Goal: Check status

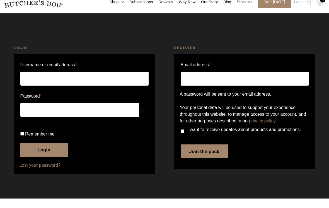
type input "lisa-omahony@hotmail.com"
click at [48, 166] on button "Login" at bounding box center [43, 159] width 47 height 14
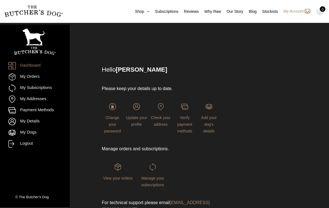
scroll to position [22, 0]
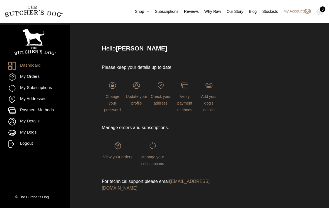
click at [125, 155] on span "View your orders" at bounding box center [117, 157] width 29 height 4
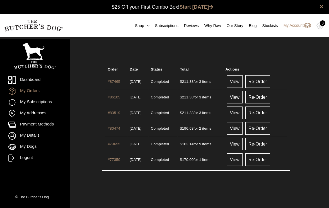
click at [242, 81] on link "View" at bounding box center [234, 81] width 16 height 13
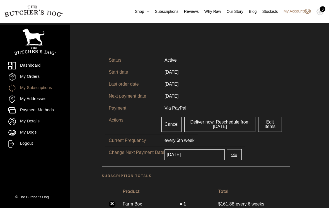
scroll to position [11, 0]
